Goal: Task Accomplishment & Management: Manage account settings

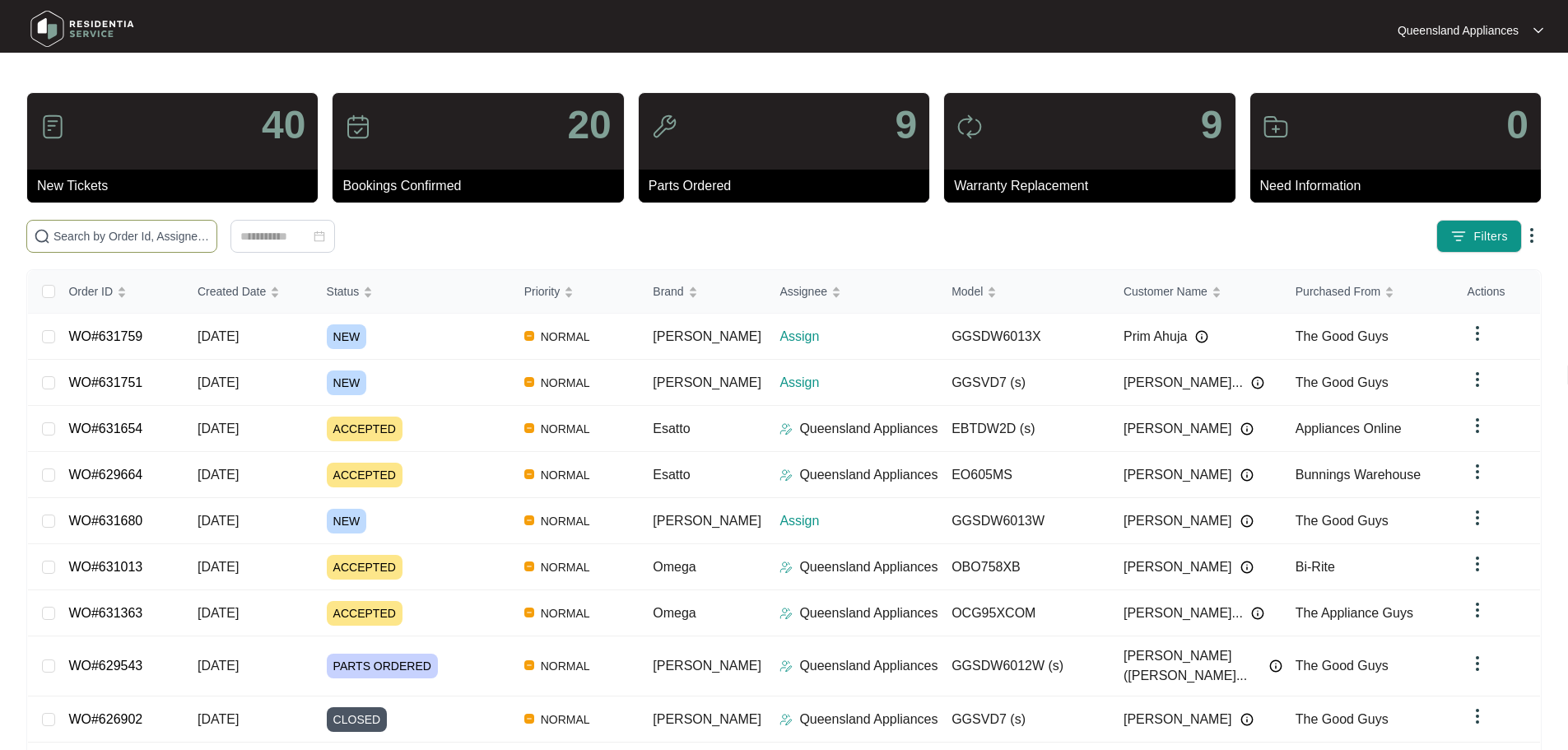
click at [217, 222] on span at bounding box center [122, 236] width 191 height 33
click at [210, 231] on input "text" at bounding box center [132, 236] width 157 height 18
paste input "631680"
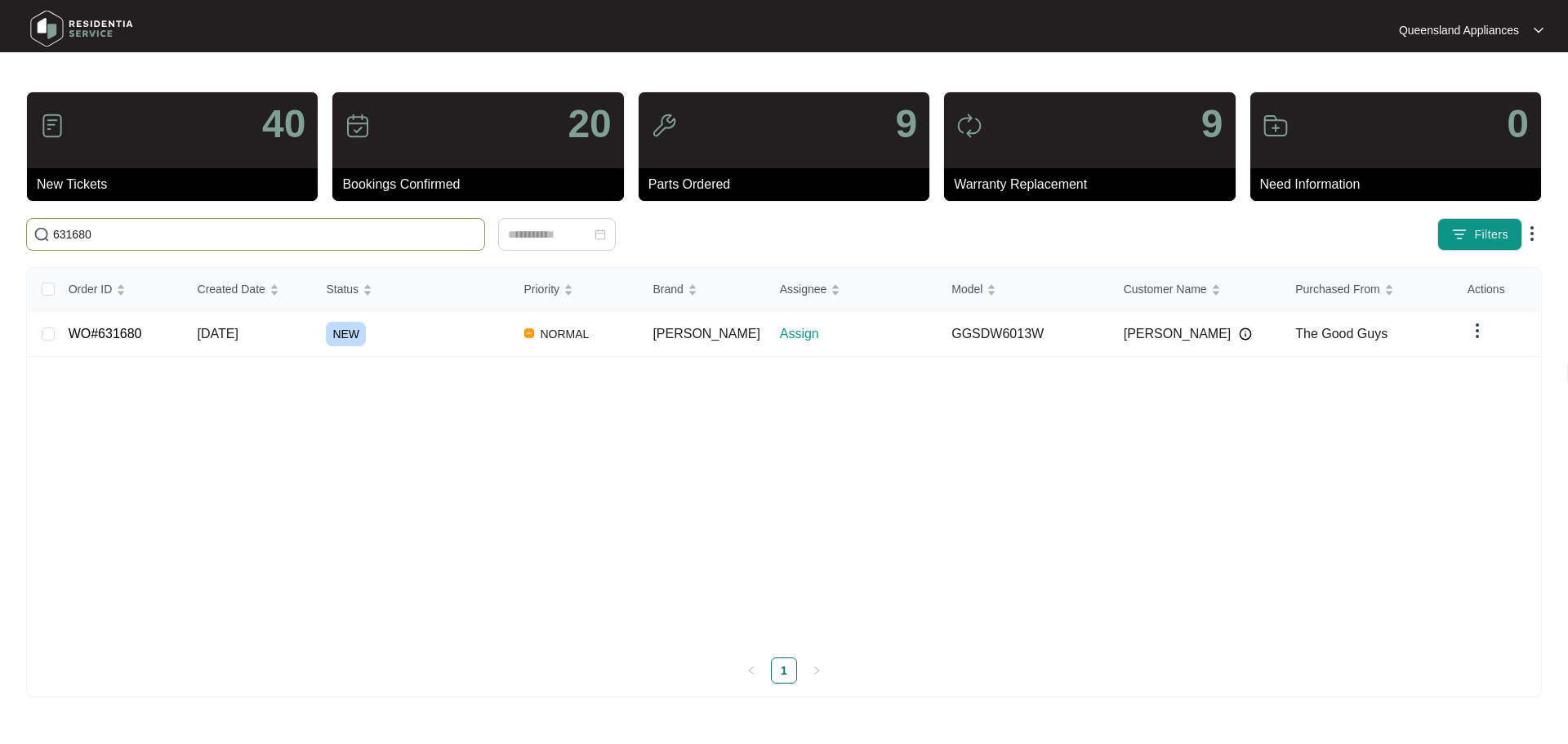
type input "631680"
click at [397, 321] on div "NEW" at bounding box center [419, 333] width 185 height 25
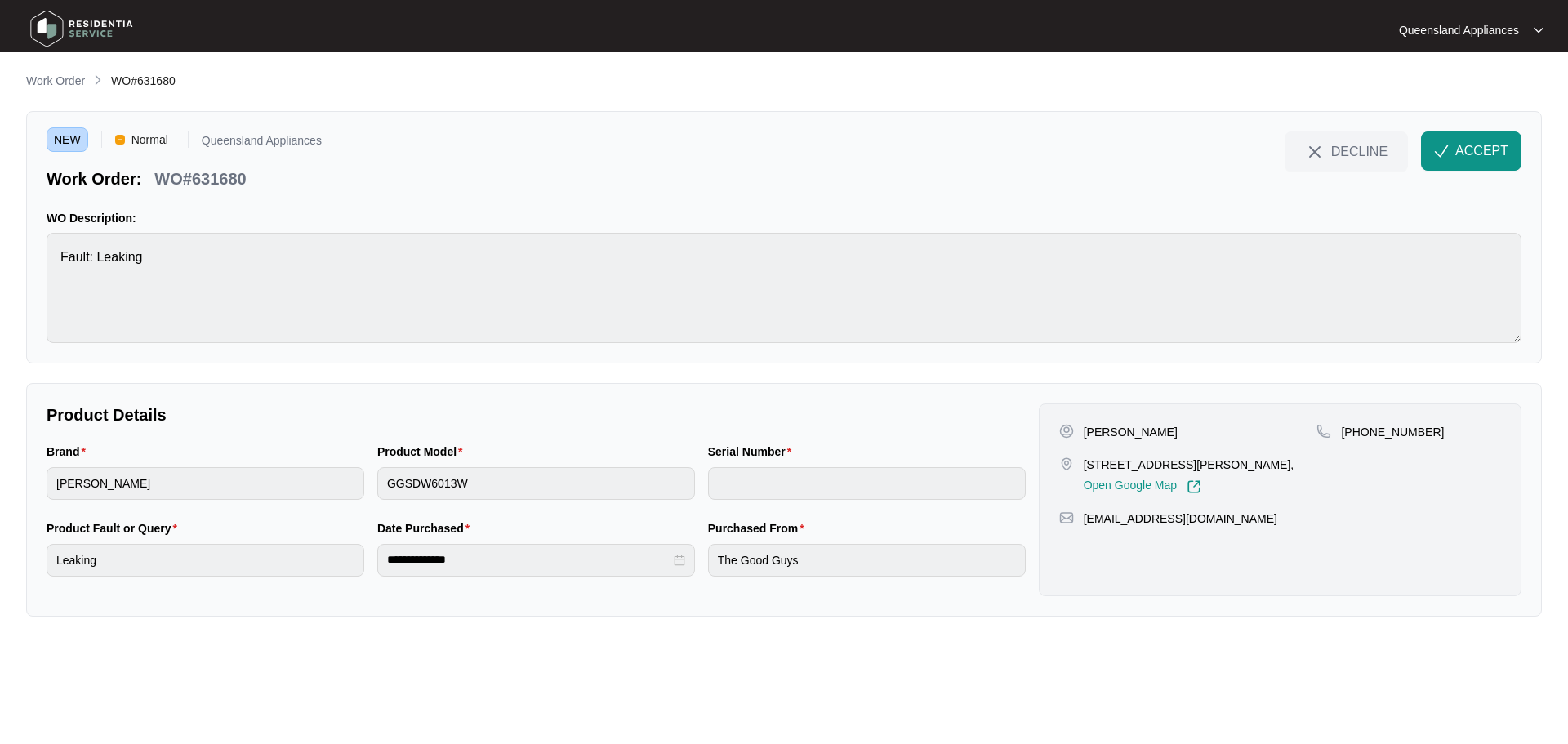
click at [1400, 439] on p "[PHONE_NUMBER]" at bounding box center [1392, 431] width 103 height 17
click at [1399, 436] on p "[PHONE_NUMBER]" at bounding box center [1392, 431] width 103 height 17
copy p "61416315706"
click at [221, 176] on p "WO#631680" at bounding box center [200, 178] width 91 height 23
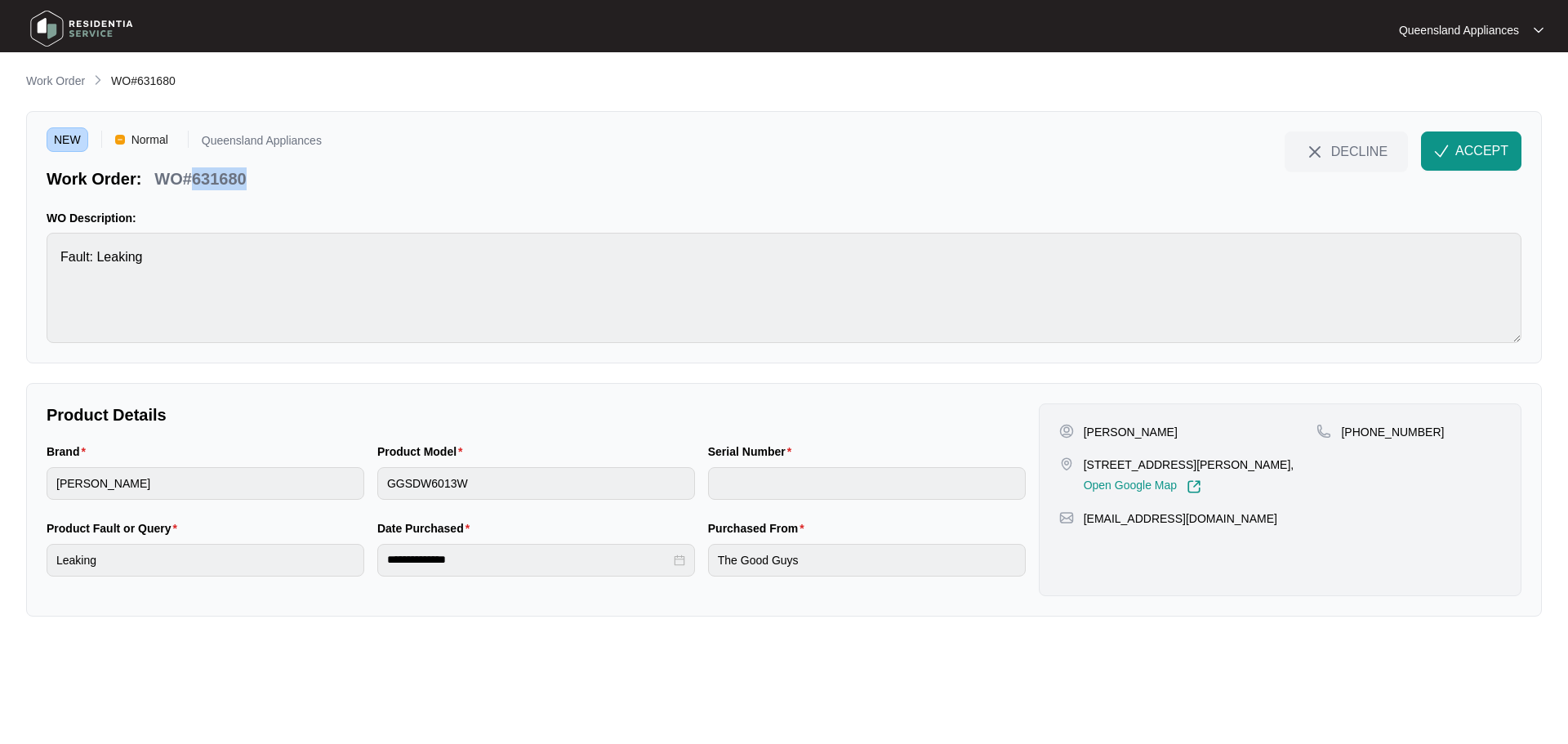
click at [221, 176] on p "WO#631680" at bounding box center [200, 178] width 91 height 23
copy p "631680"
click at [1488, 162] on button "ACCEPT" at bounding box center [1472, 151] width 100 height 39
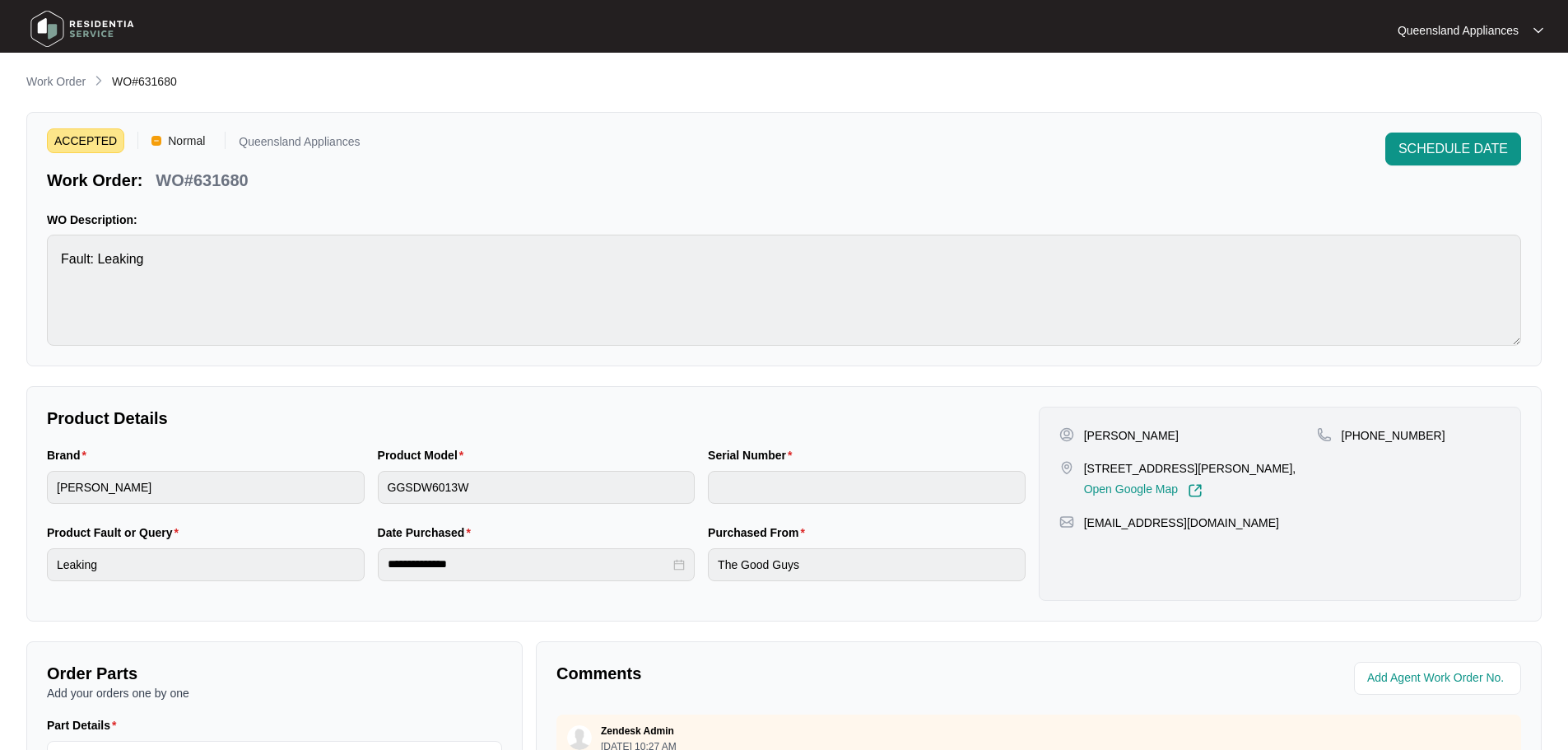
click at [55, 19] on img at bounding box center [82, 29] width 115 height 50
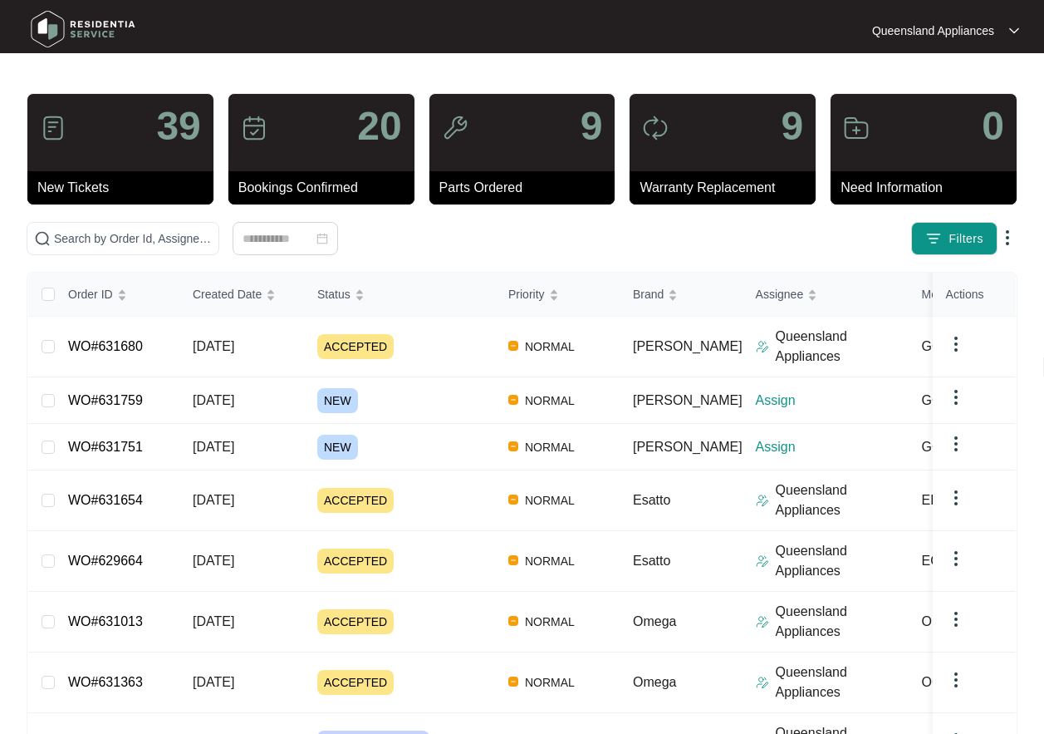
click at [181, 221] on div "39 New Tickets 20 Bookings Confirmed 9 Parts Ordered 9 Warranty Replacement 0 N…" at bounding box center [522, 521] width 991 height 856
paste input "631751"
click at [163, 244] on input "631751" at bounding box center [133, 238] width 158 height 18
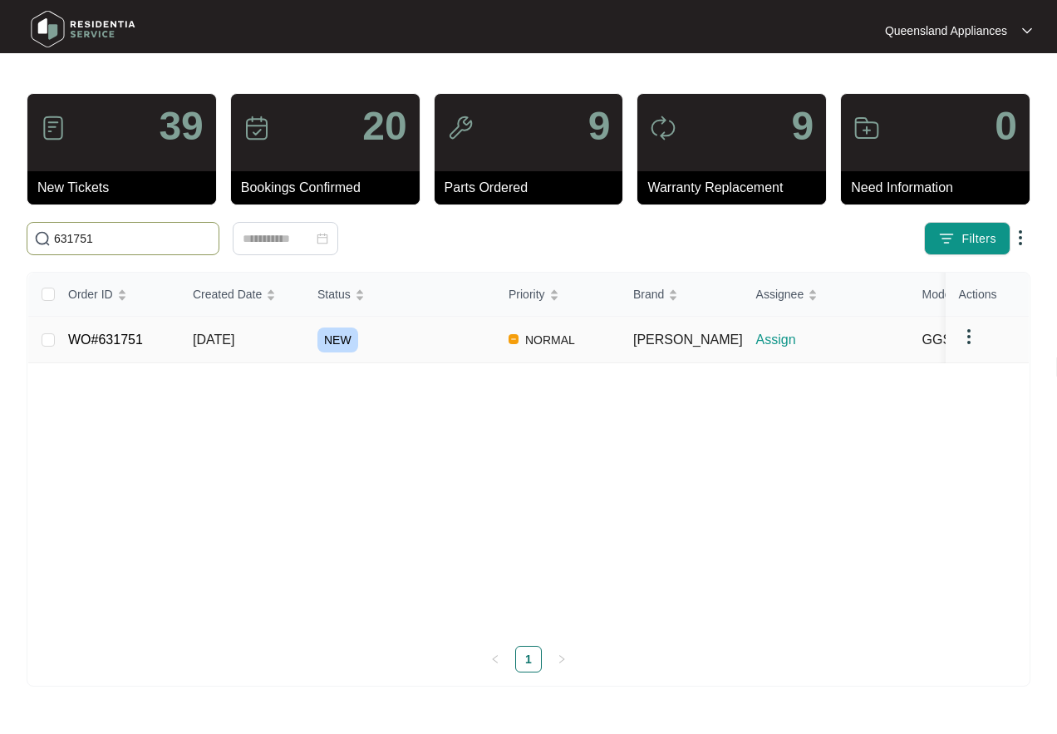
type input "631751"
click at [637, 347] on span "[PERSON_NAME]" at bounding box center [688, 339] width 110 height 14
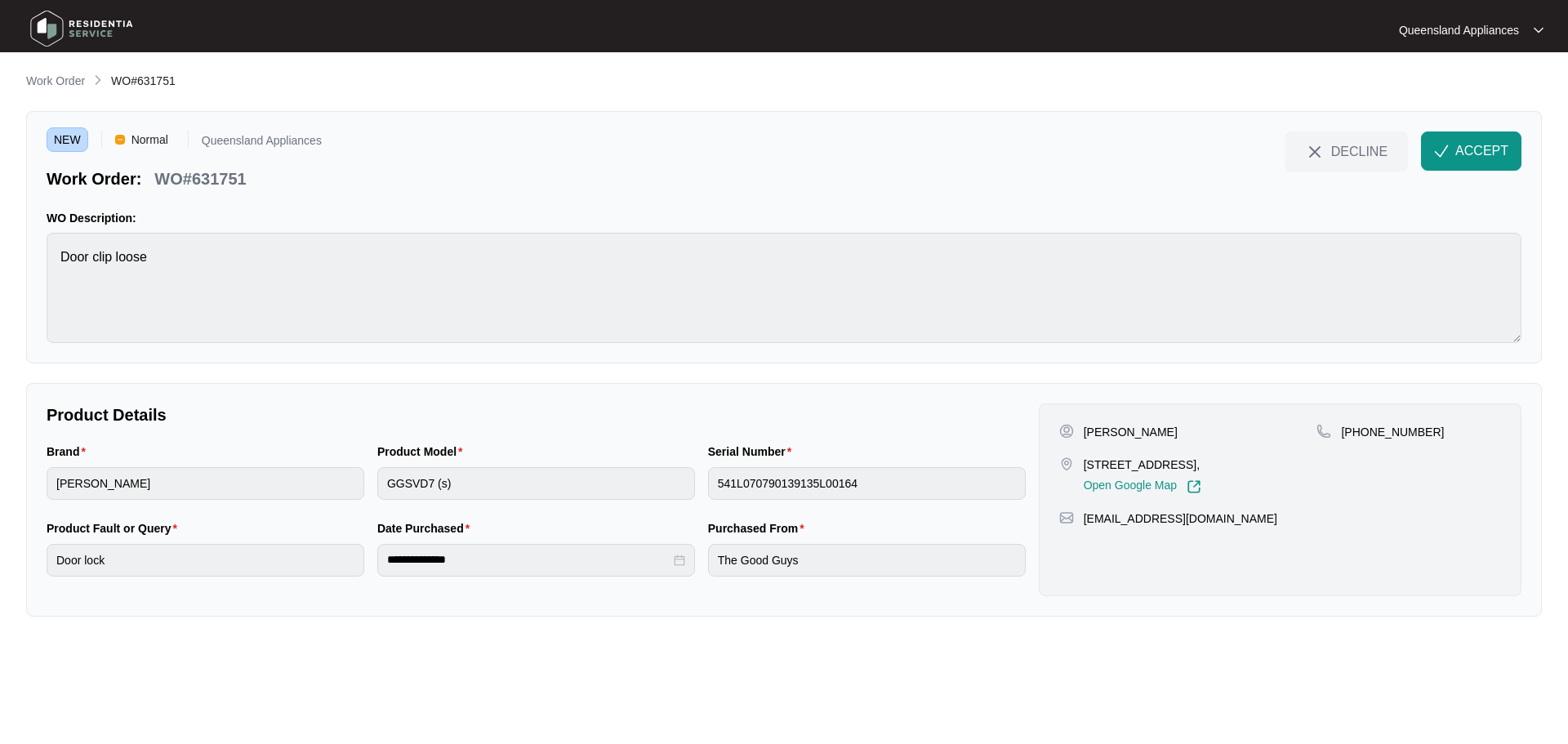
drag, startPoint x: 1087, startPoint y: 463, endPoint x: 1272, endPoint y: 467, distance: 185.0
click at [1201, 467] on p "[STREET_ADDRESS]," at bounding box center [1143, 464] width 118 height 17
copy p "[STREET_ADDRESS]"
click at [1408, 434] on p "[PHONE_NUMBER]" at bounding box center [1392, 431] width 103 height 17
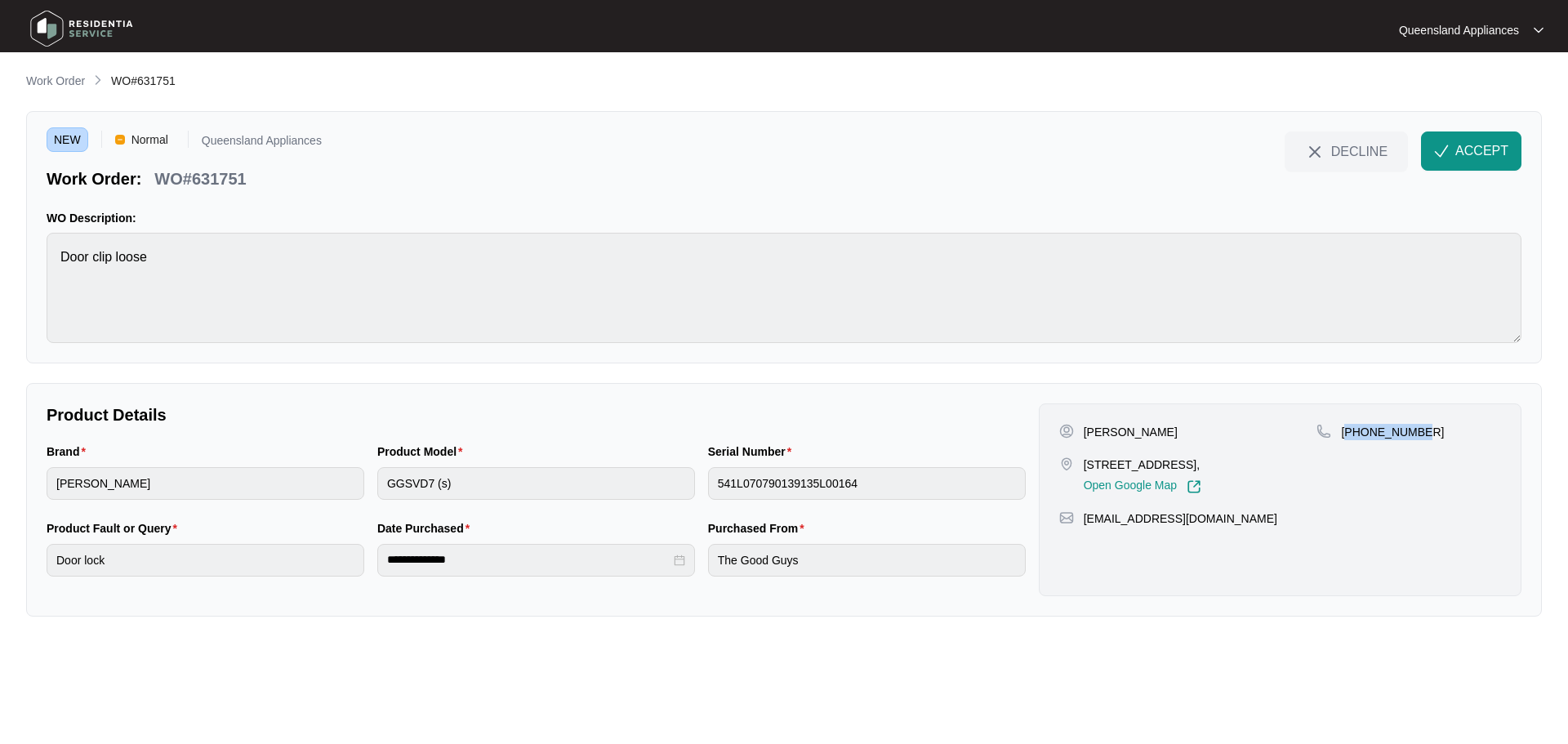
copy p "61455806913"
click at [247, 191] on div "NEW Normal Queensland Appliances Work Order: WO#631751 DECLINE ACCEPT WO Descri…" at bounding box center [784, 237] width 1516 height 253
click at [241, 185] on p "WO#631751" at bounding box center [200, 178] width 91 height 23
copy p "631751"
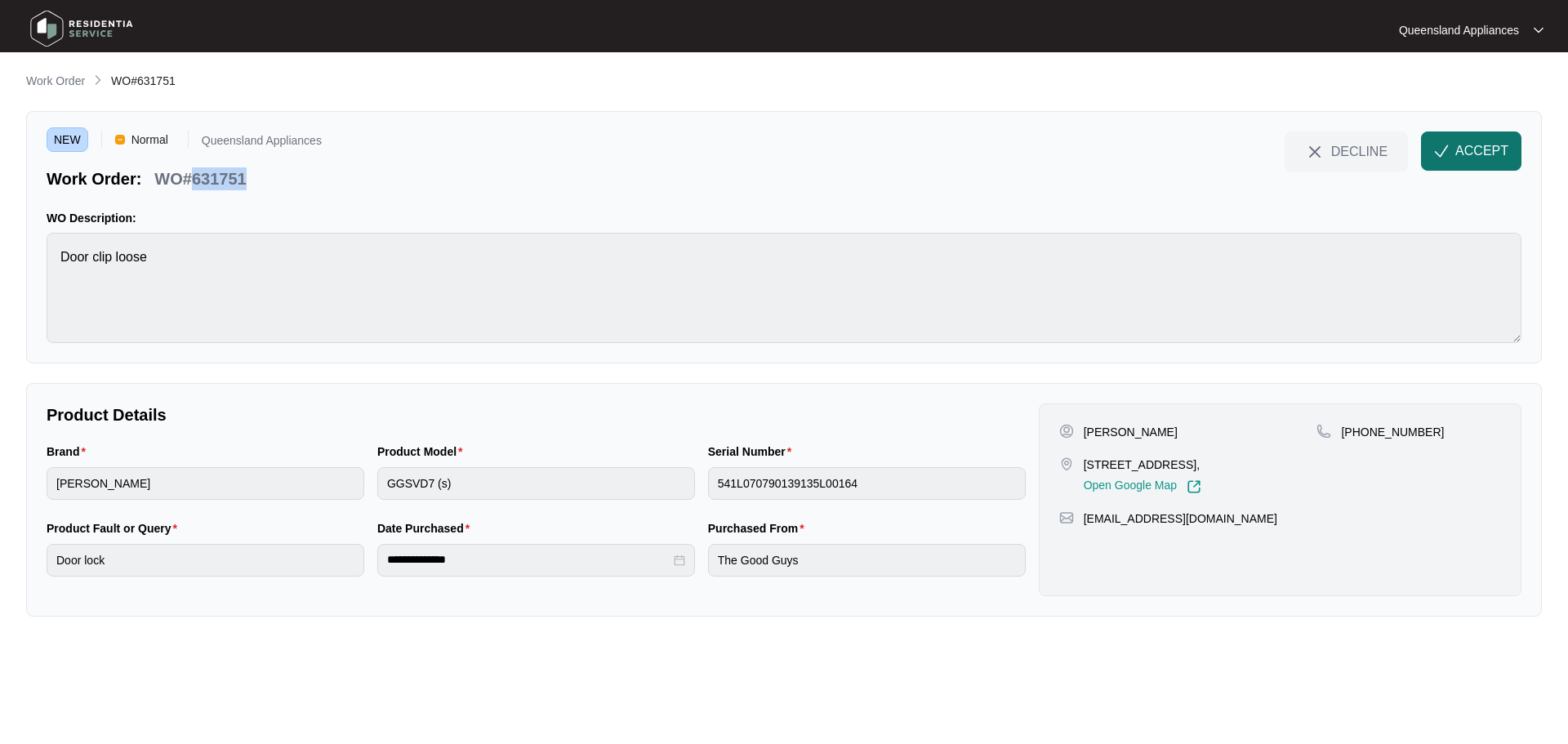
click at [1482, 147] on span "ACCEPT" at bounding box center [1482, 151] width 53 height 20
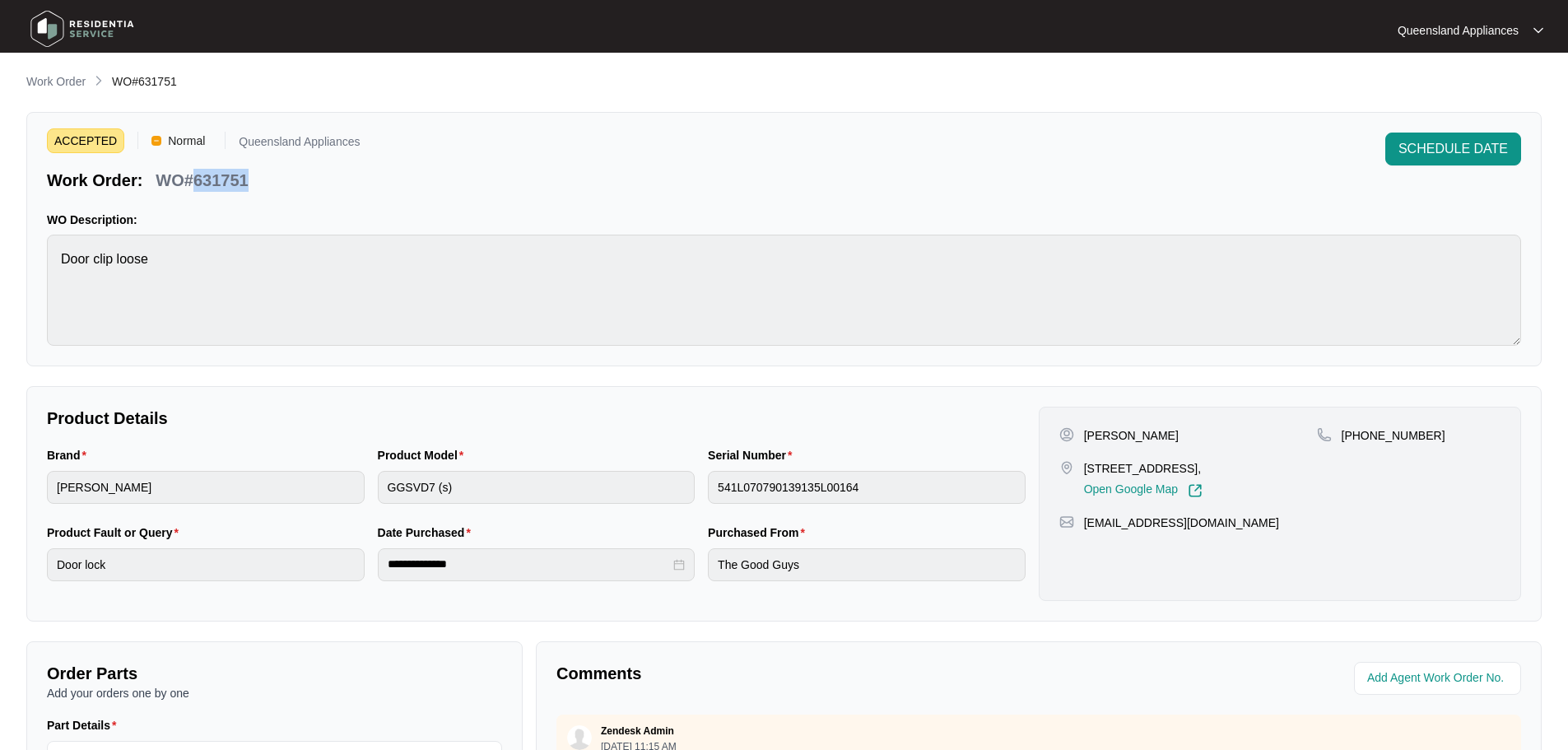
drag, startPoint x: 98, startPoint y: 5, endPoint x: 84, endPoint y: 27, distance: 26.1
click at [98, 5] on img at bounding box center [82, 29] width 115 height 50
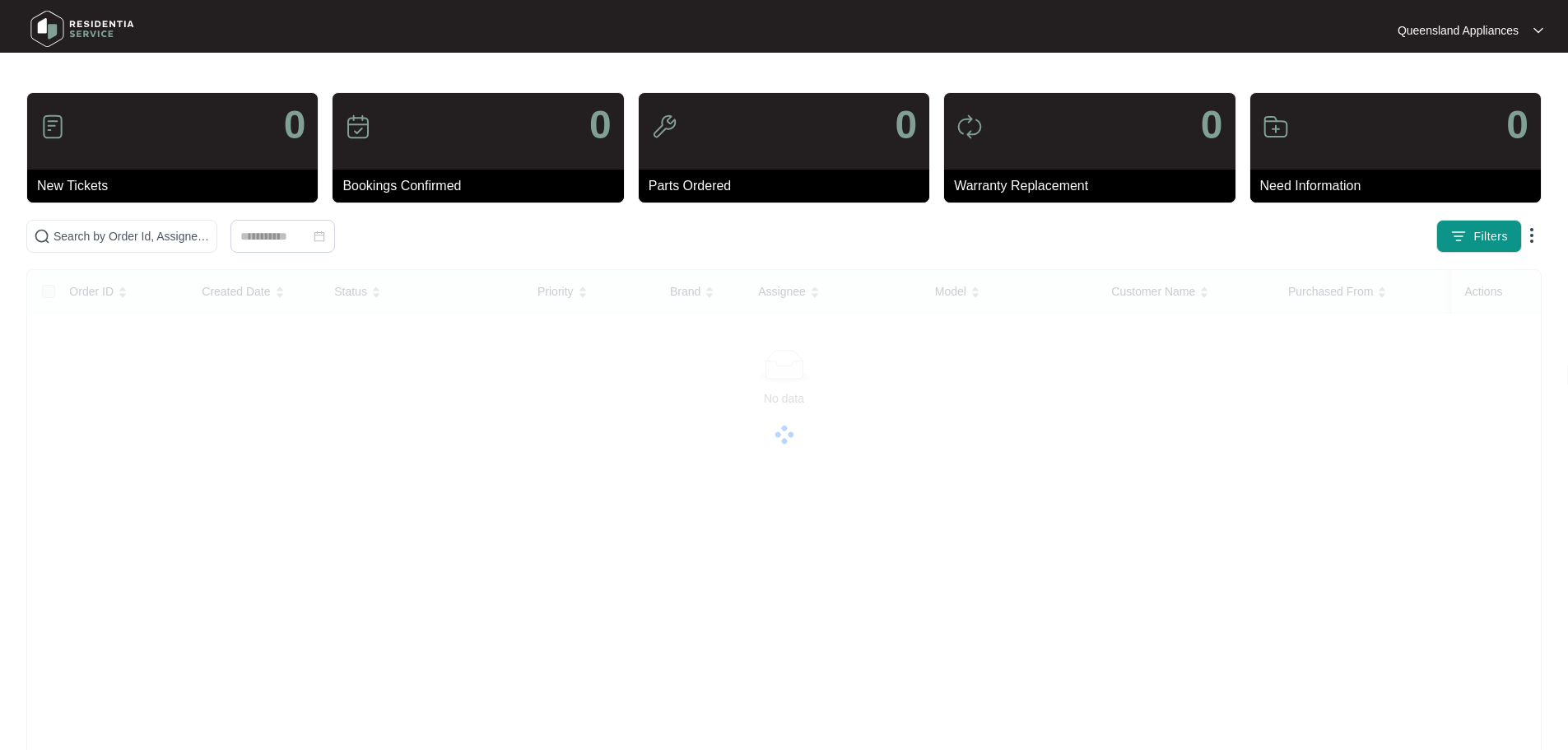
click at [83, 28] on img at bounding box center [82, 29] width 115 height 50
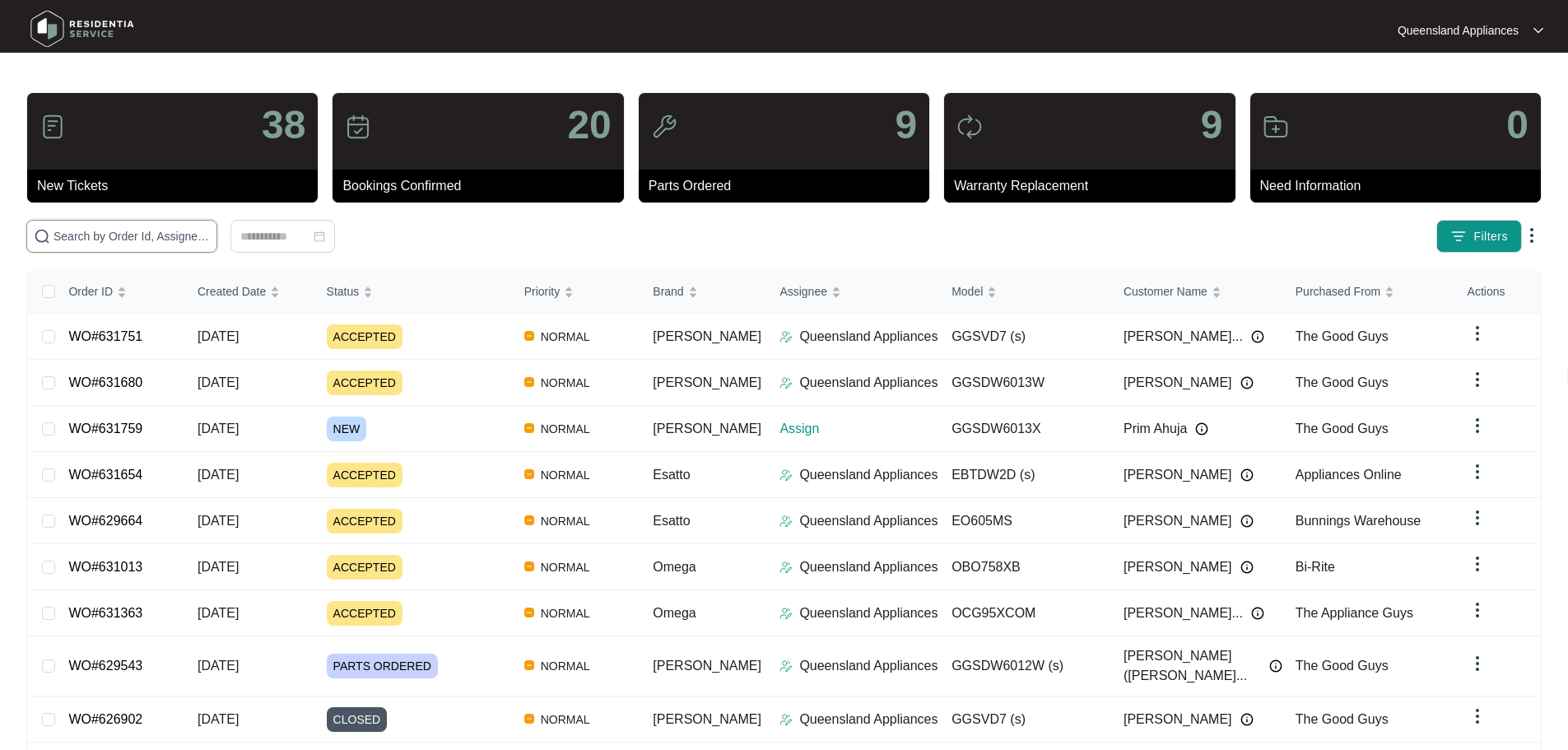
click at [210, 230] on input "text" at bounding box center [132, 236] width 157 height 18
paste input "631759"
type input "631759"
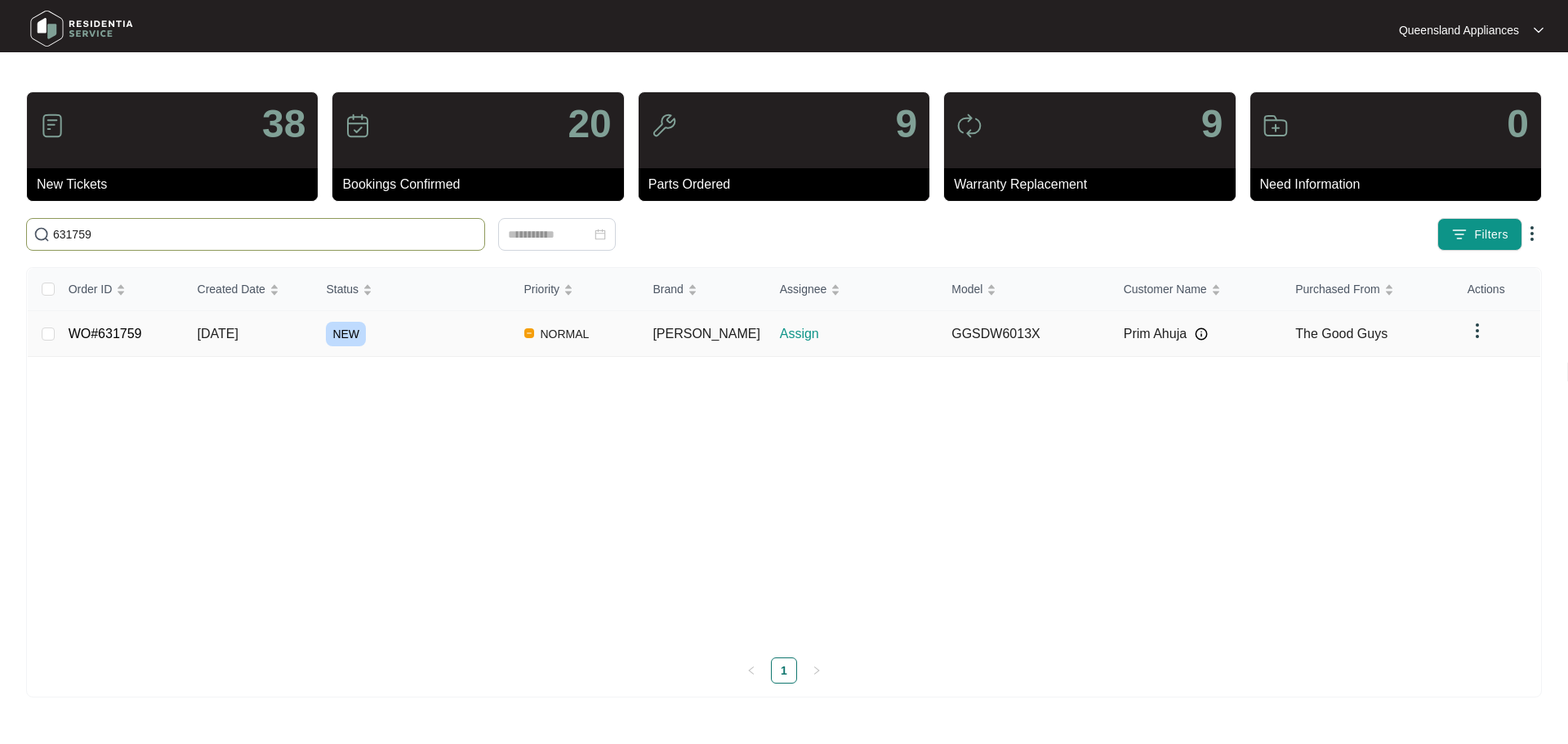
click at [430, 330] on div "NEW" at bounding box center [419, 333] width 185 height 25
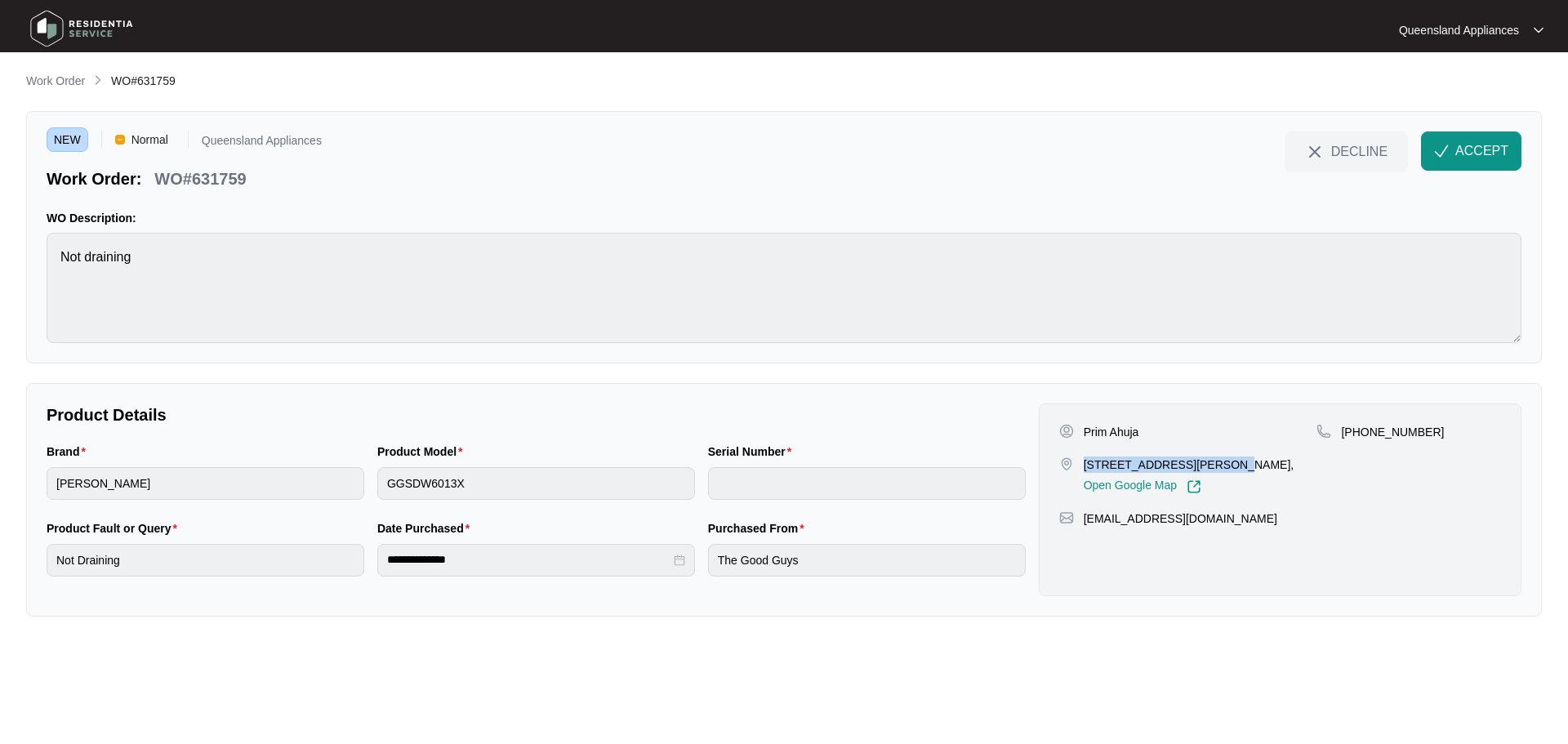
drag, startPoint x: 1084, startPoint y: 458, endPoint x: 1203, endPoint y: 461, distance: 119.0
click at [1203, 461] on p "[STREET_ADDRESS][PERSON_NAME]," at bounding box center [1190, 464] width 210 height 17
copy p "[STREET_ADDRESS]"
click at [227, 182] on p "WO#631759" at bounding box center [200, 178] width 91 height 23
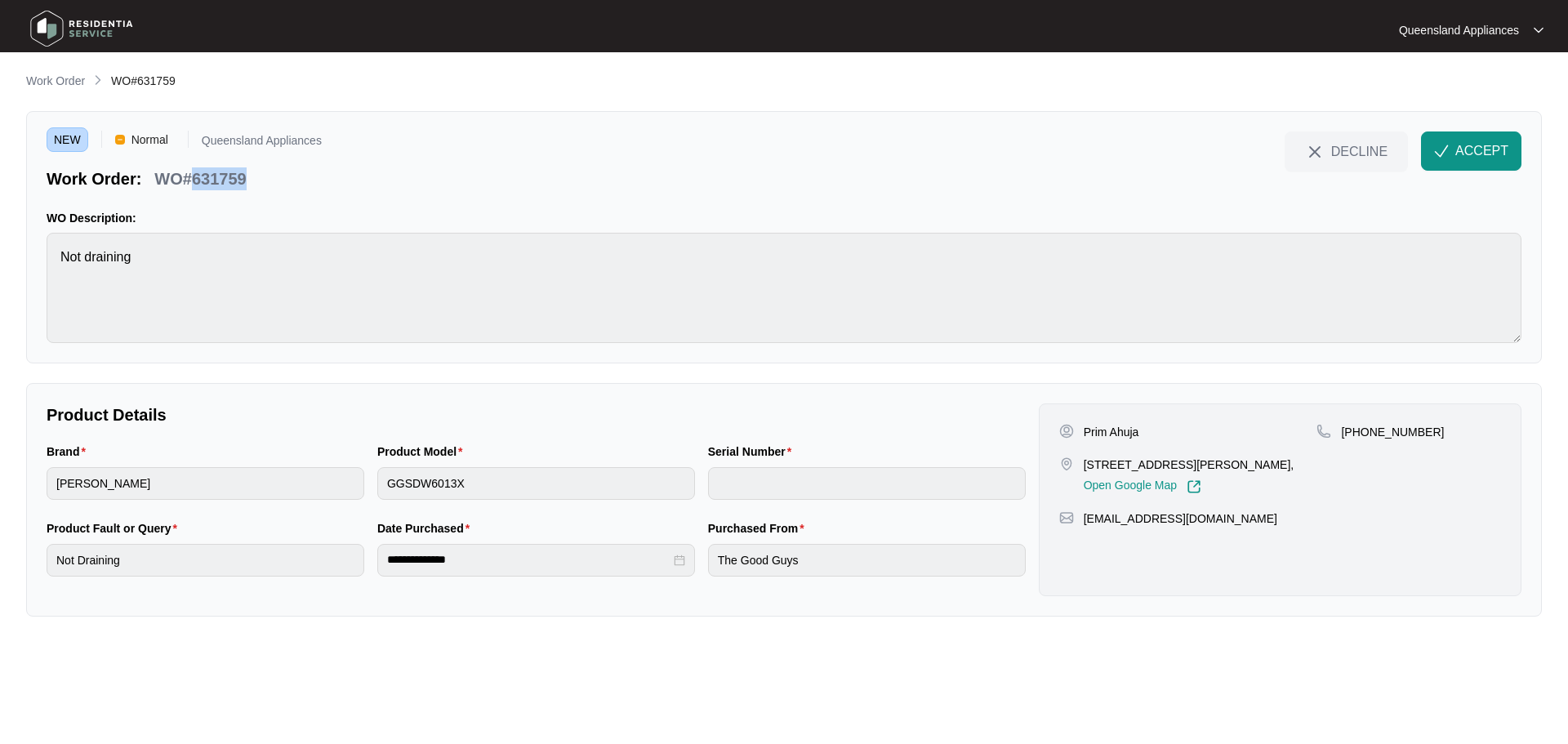
copy p "631759"
click at [1382, 429] on p "[PHONE_NUMBER]" at bounding box center [1392, 431] width 103 height 17
copy p "61408738489"
click at [1442, 149] on img "button" at bounding box center [1441, 150] width 15 height 15
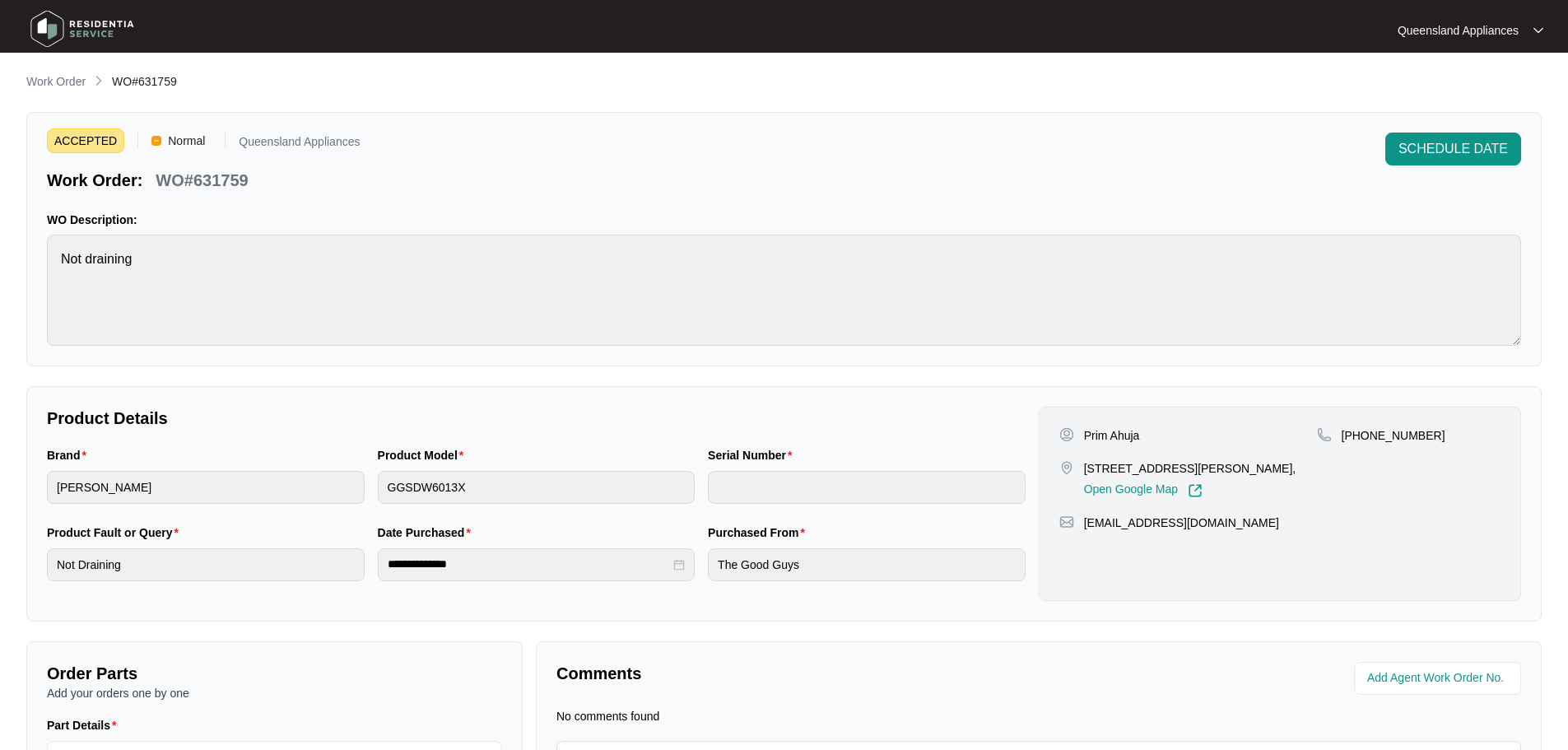
click at [86, 34] on img at bounding box center [82, 29] width 115 height 50
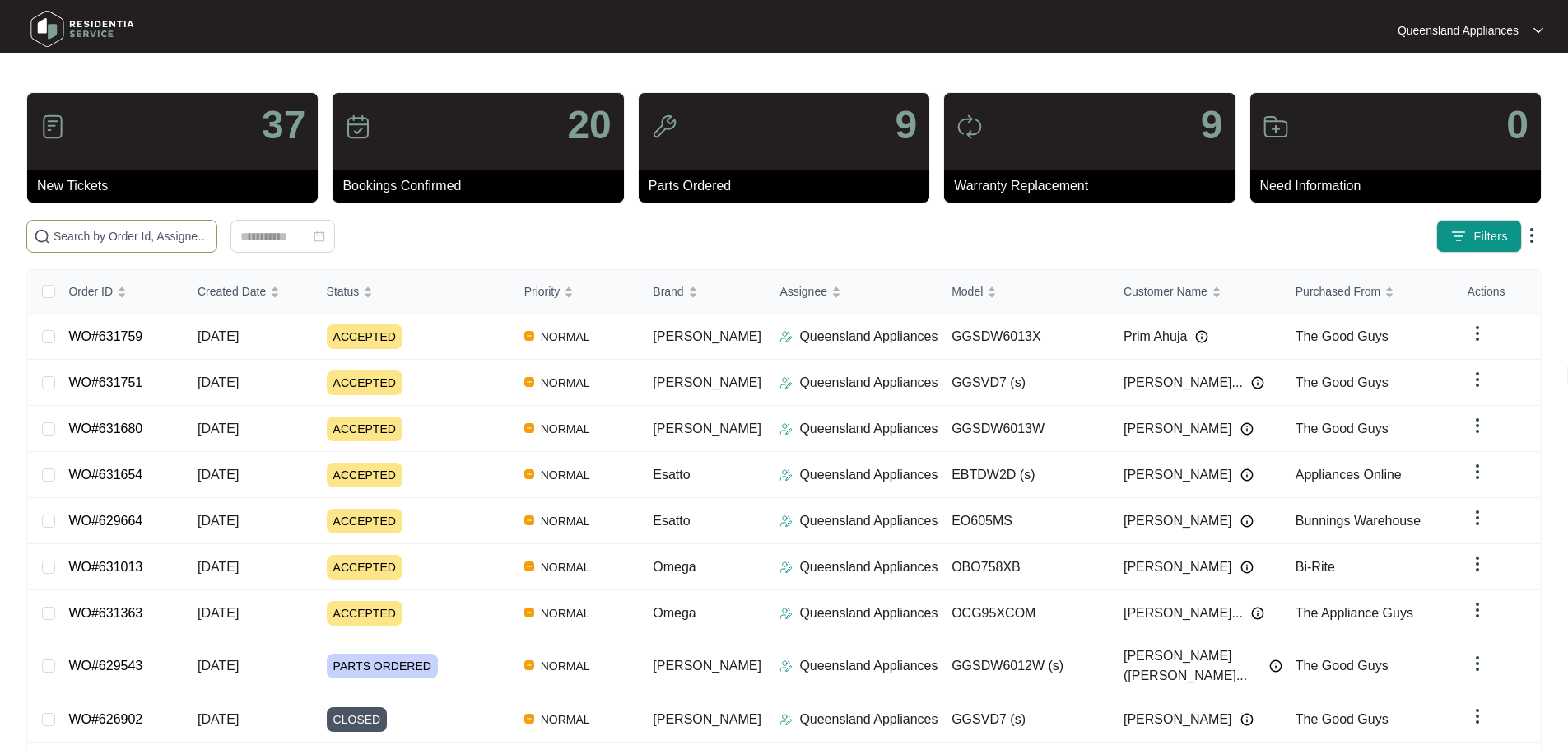
click at [210, 228] on input "text" at bounding box center [132, 236] width 157 height 18
paste input "631751"
type input "631751"
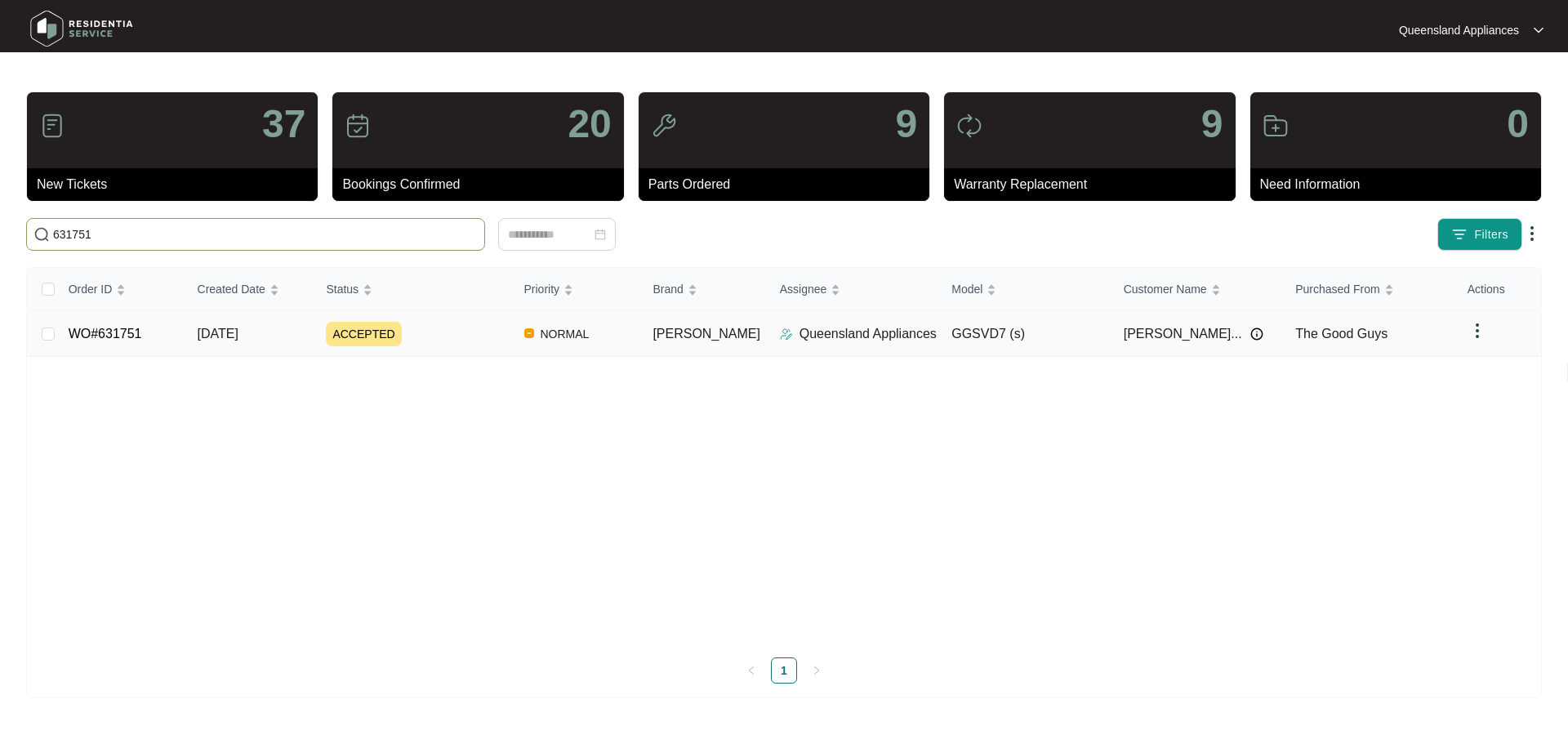
click at [471, 347] on td "ACCEPTED" at bounding box center [411, 334] width 198 height 46
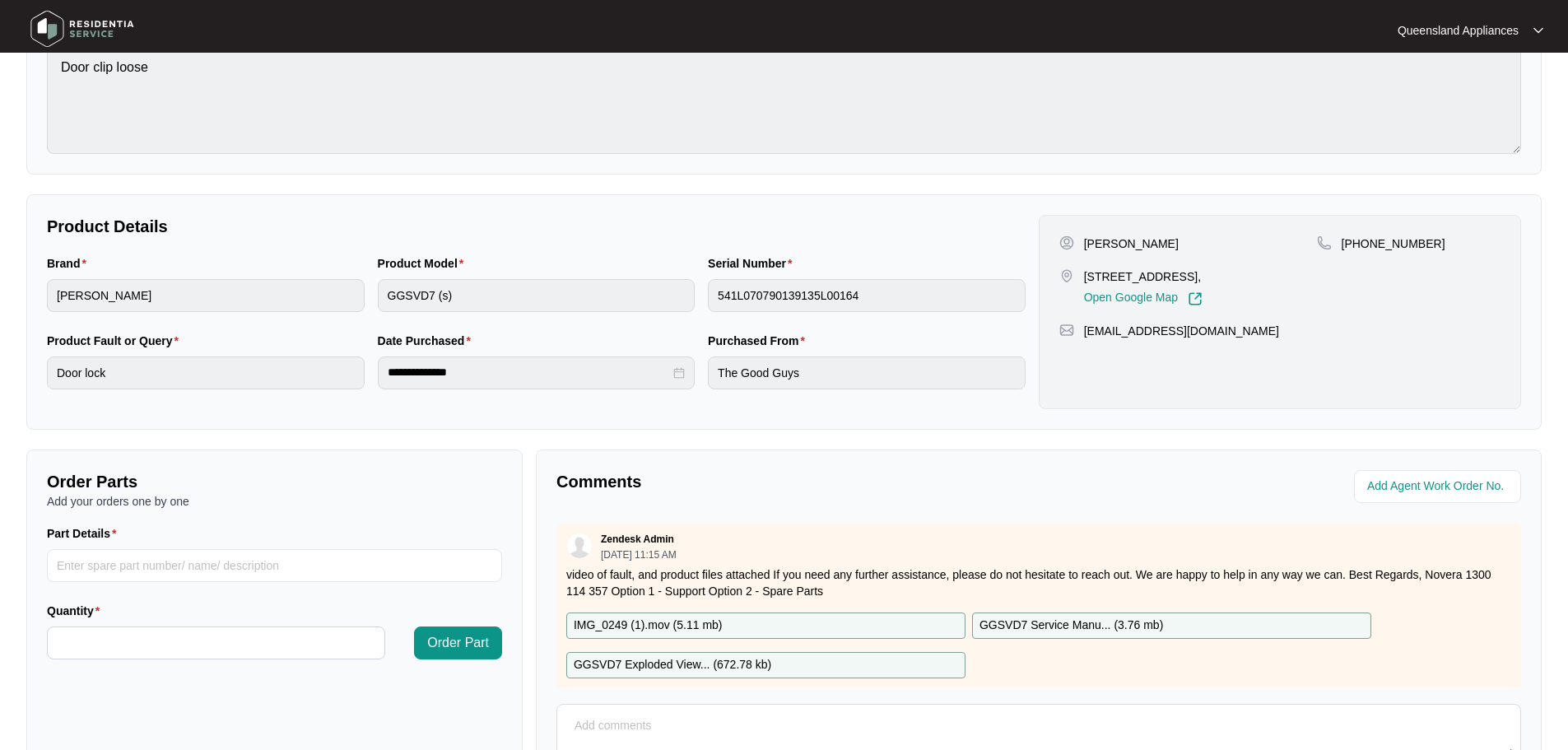
scroll to position [343, 0]
